Goal: Find specific page/section: Find specific page/section

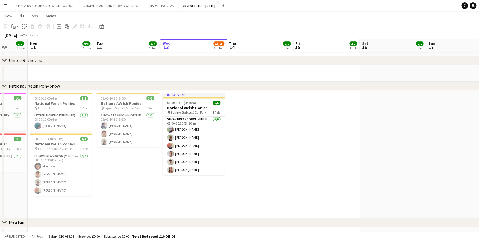
scroll to position [0, 175]
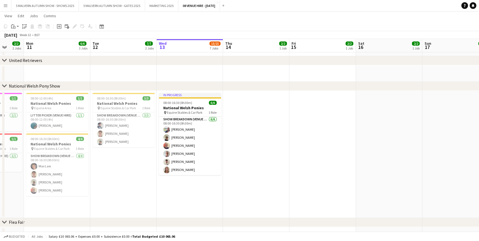
drag, startPoint x: 21, startPoint y: 44, endPoint x: 111, endPoint y: 54, distance: 90.4
click at [64, 74] on app-date-cell at bounding box center [57, 73] width 66 height 17
click at [110, 189] on app-date-cell "08:00-16:30 (8h30m) 3/3 National Welsh Ponies pin Equine Stables & Car Park 1 R…" at bounding box center [123, 154] width 66 height 127
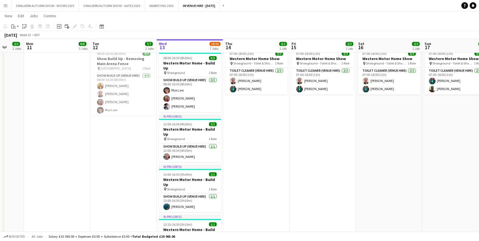
scroll to position [404, 0]
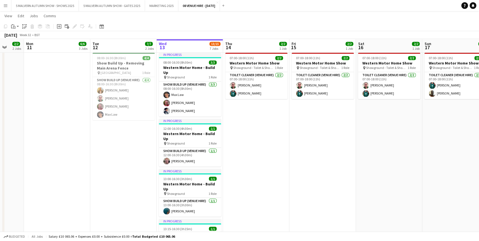
click at [3, 5] on app-icon "Menu" at bounding box center [5, 5] width 4 height 4
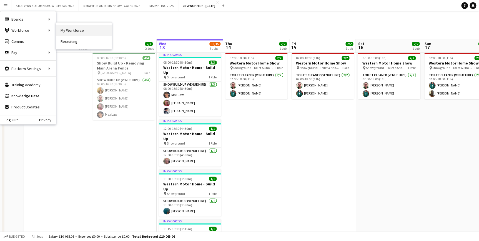
click at [76, 32] on link "My Workforce" at bounding box center [84, 30] width 56 height 11
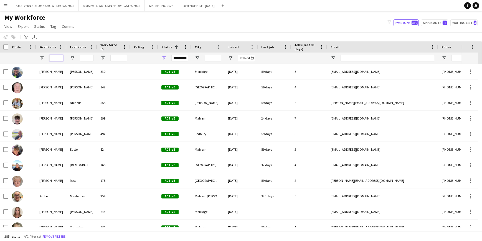
click at [51, 58] on input "First Name Filter Input" at bounding box center [56, 58] width 14 height 7
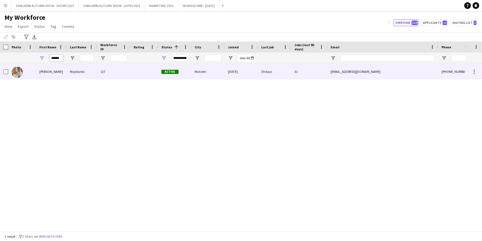
type input "******"
click at [32, 72] on div at bounding box center [22, 71] width 28 height 15
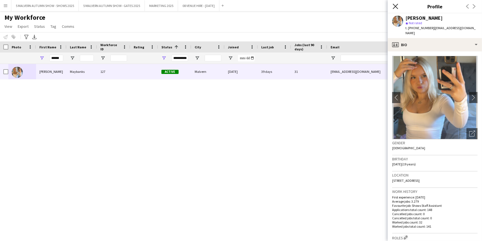
click at [397, 6] on icon "Close pop-in" at bounding box center [395, 6] width 5 height 5
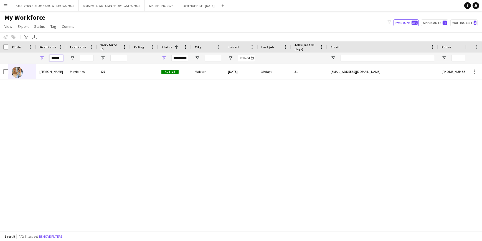
click at [53, 58] on input "******" at bounding box center [56, 58] width 14 height 7
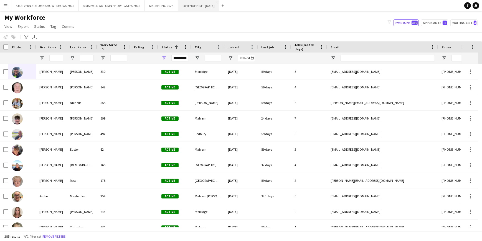
click at [213, 6] on button "08 VENUE HIRE - [DATE] Close" at bounding box center [198, 5] width 41 height 11
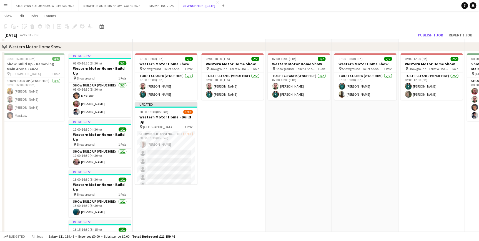
scroll to position [278, 0]
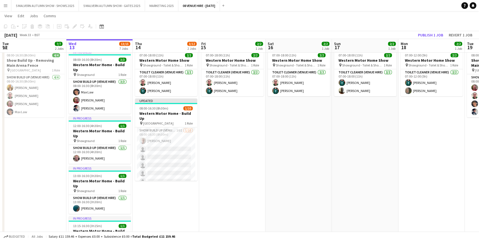
click at [231, 122] on app-date-cell "07:00-18:00 (11h) 2/2 Western Motor Home Show pin Showground - Toilet & Showers…" at bounding box center [232, 216] width 66 height 338
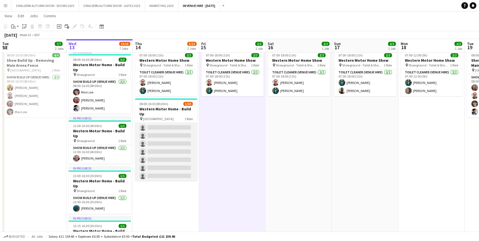
scroll to position [0, 0]
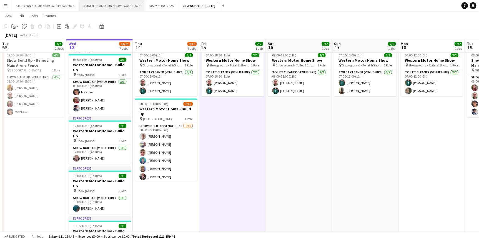
click at [104, 6] on button "5 MALVERN AUTUMN SHOW - GATES 2025 Close" at bounding box center [112, 5] width 66 height 11
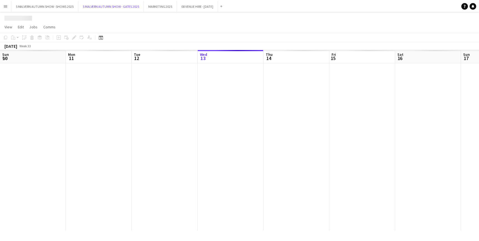
scroll to position [0, 133]
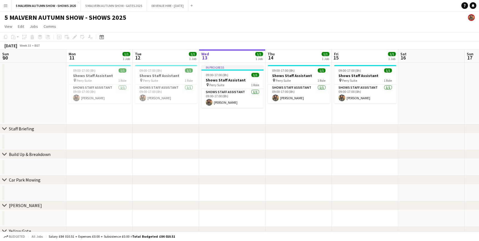
scroll to position [0, 133]
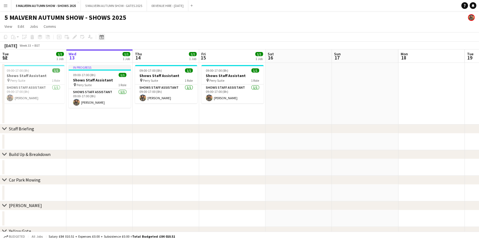
click at [100, 38] on icon "Date picker" at bounding box center [101, 37] width 4 height 4
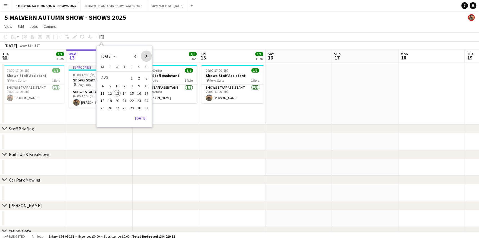
click at [144, 57] on span "Next month" at bounding box center [146, 56] width 11 height 11
click at [147, 103] on span "28" at bounding box center [146, 106] width 7 height 7
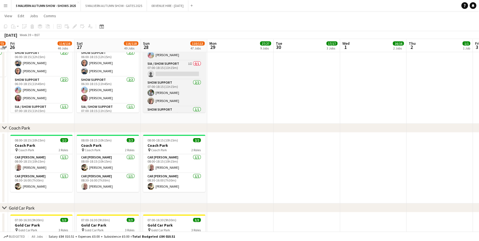
scroll to position [43, 0]
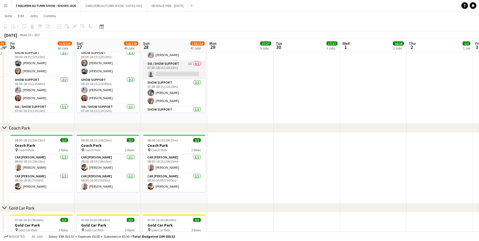
click at [178, 67] on app-card-role "SIA / Show Support 1I 0/1 07:00-18:15 (11h15m) single-neutral-actions" at bounding box center [174, 70] width 62 height 19
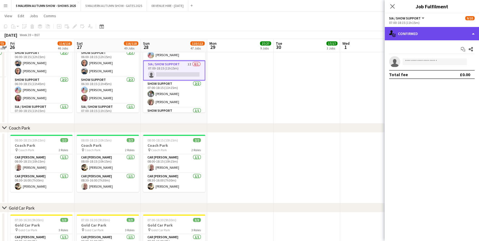
click at [409, 30] on div "single-neutral-actions-check-2 Confirmed" at bounding box center [431, 33] width 94 height 13
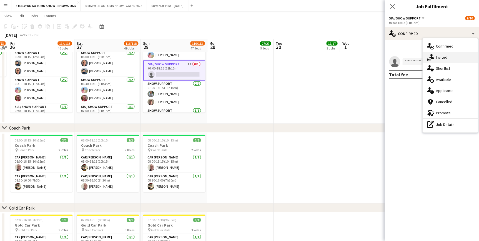
click at [437, 57] on div "single-neutral-actions-share-1 Invited" at bounding box center [450, 57] width 55 height 11
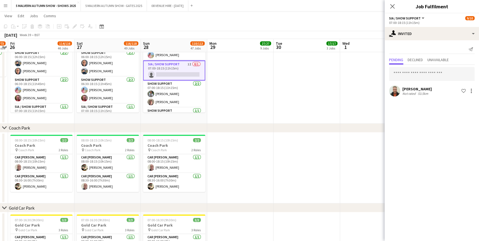
click at [336, 85] on app-date-cell at bounding box center [306, 75] width 66 height 95
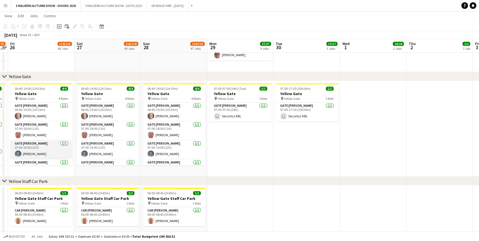
scroll to position [328, 0]
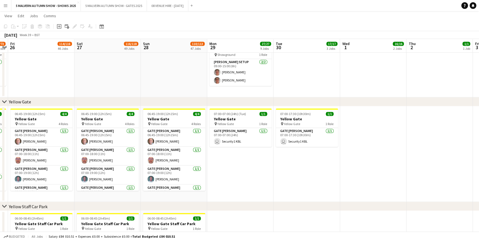
drag, startPoint x: 8, startPoint y: 101, endPoint x: 53, endPoint y: 106, distance: 45.6
drag, startPoint x: 57, startPoint y: 102, endPoint x: 134, endPoint y: 101, distance: 76.4
click at [134, 101] on div "chevron-right Yellow Gate" at bounding box center [239, 101] width 479 height 9
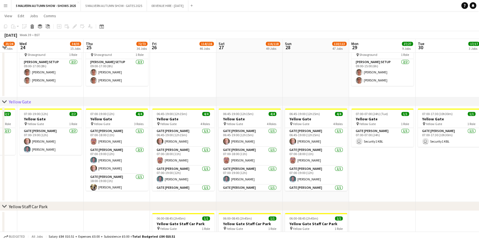
scroll to position [0, 115]
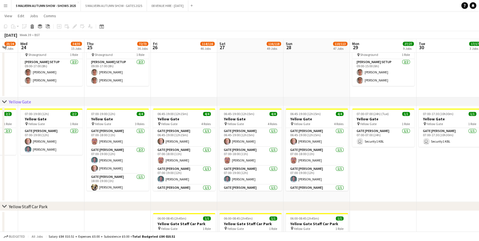
drag, startPoint x: 29, startPoint y: 47, endPoint x: 172, endPoint y: 52, distance: 142.8
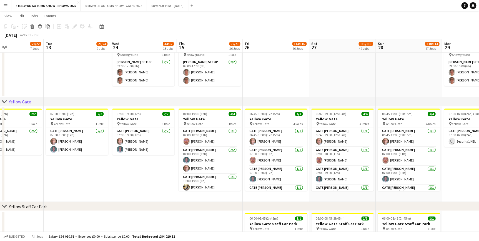
scroll to position [0, 155]
drag, startPoint x: 100, startPoint y: 47, endPoint x: 213, endPoint y: 27, distance: 114.7
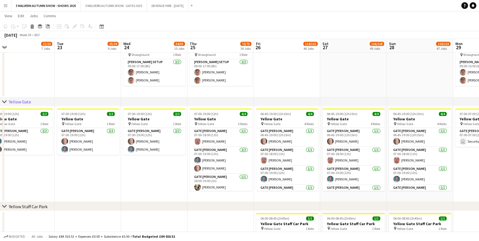
scroll to position [0, 143]
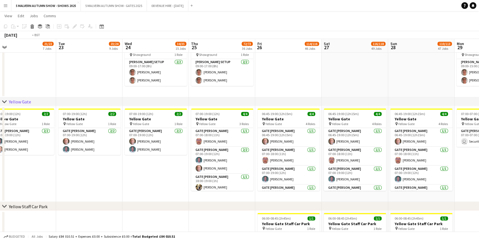
drag, startPoint x: 144, startPoint y: 44, endPoint x: 177, endPoint y: 41, distance: 32.3
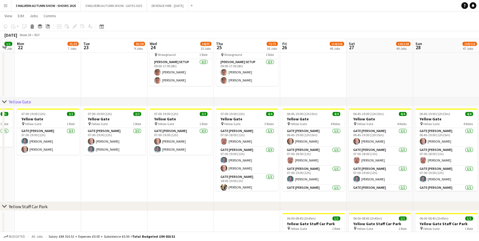
scroll to position [0, 118]
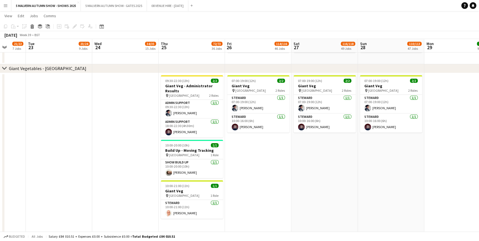
scroll to position [0, 174]
drag, startPoint x: 203, startPoint y: 41, endPoint x: 147, endPoint y: 49, distance: 56.4
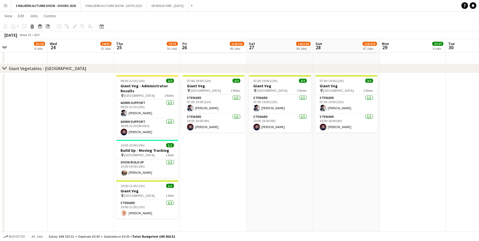
drag, startPoint x: 194, startPoint y: 44, endPoint x: 150, endPoint y: 39, distance: 44.7
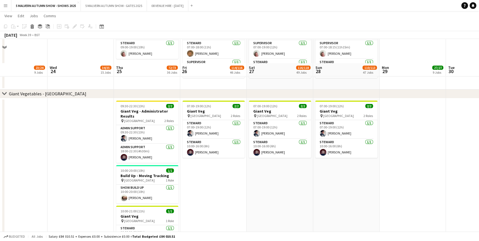
scroll to position [959, 0]
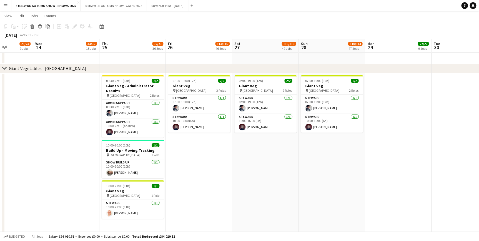
drag, startPoint x: 174, startPoint y: 45, endPoint x: 155, endPoint y: 57, distance: 22.7
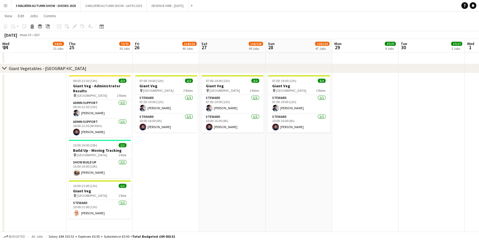
drag, startPoint x: 190, startPoint y: 44, endPoint x: 162, endPoint y: 50, distance: 28.6
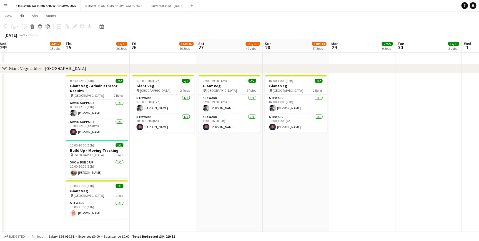
drag, startPoint x: 231, startPoint y: 41, endPoint x: 190, endPoint y: 51, distance: 41.5
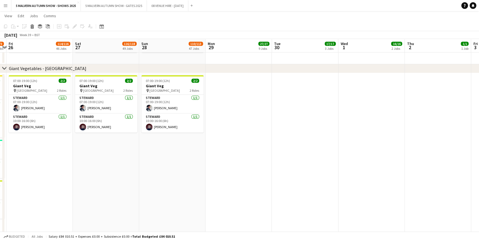
scroll to position [0, 194]
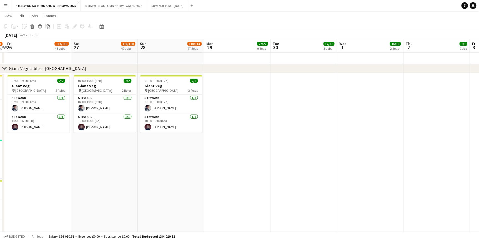
drag, startPoint x: 291, startPoint y: 47, endPoint x: 232, endPoint y: 49, distance: 59.8
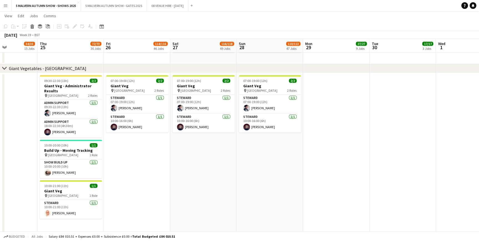
scroll to position [0, 167]
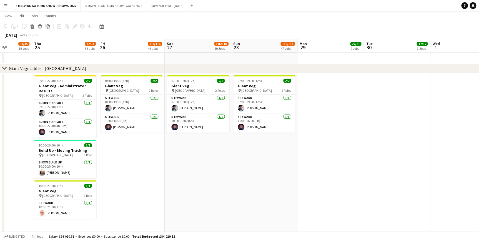
drag, startPoint x: 240, startPoint y: 50, endPoint x: 332, endPoint y: 54, distance: 92.2
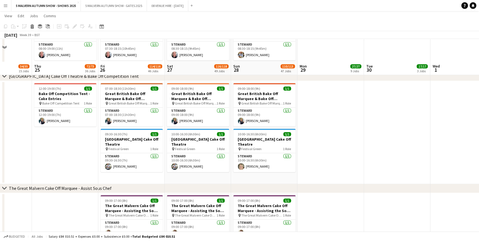
scroll to position [1211, 0]
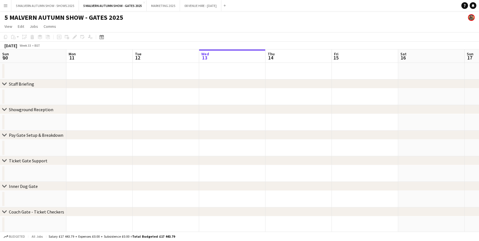
scroll to position [0, 133]
